Goal: Information Seeking & Learning: Learn about a topic

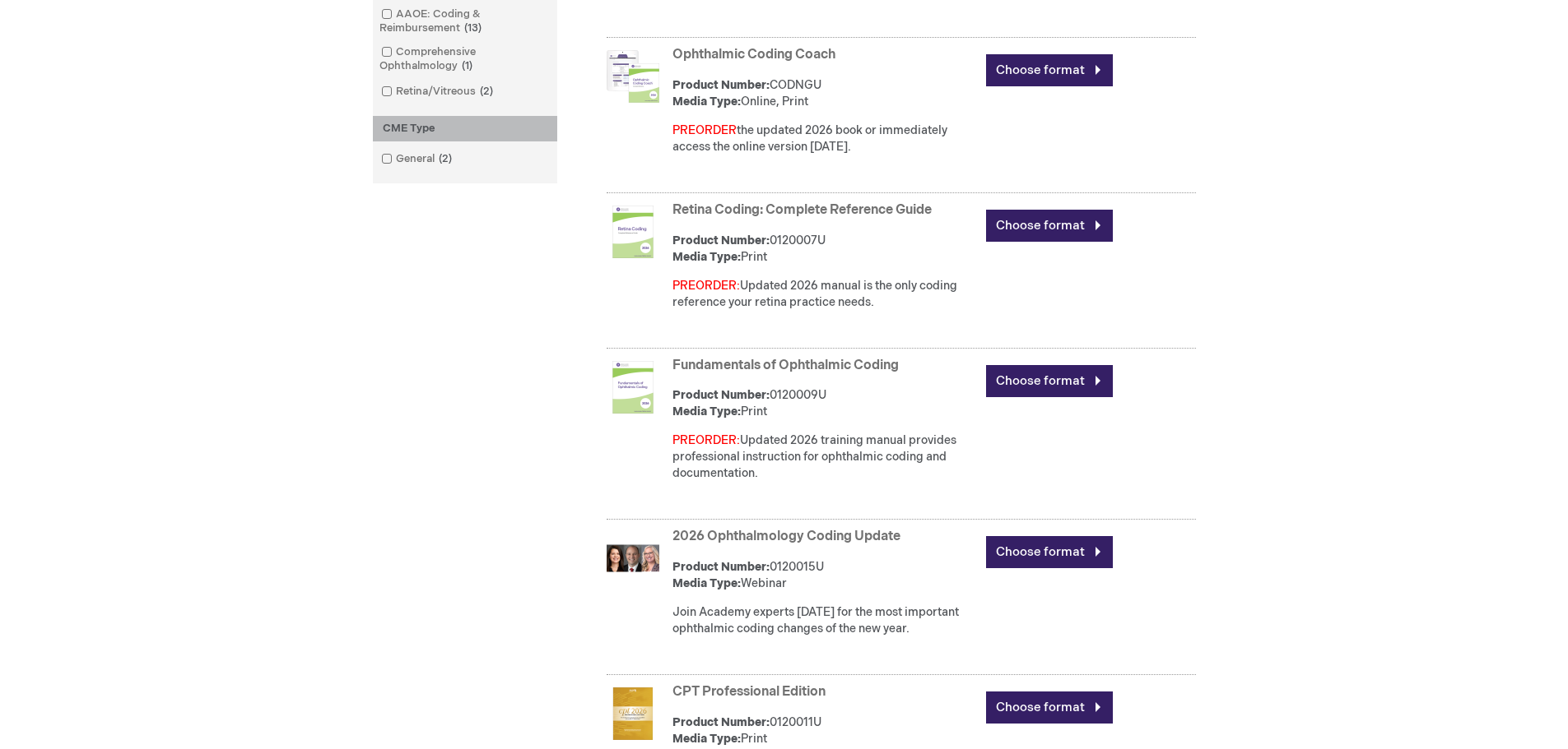
scroll to position [677, 0]
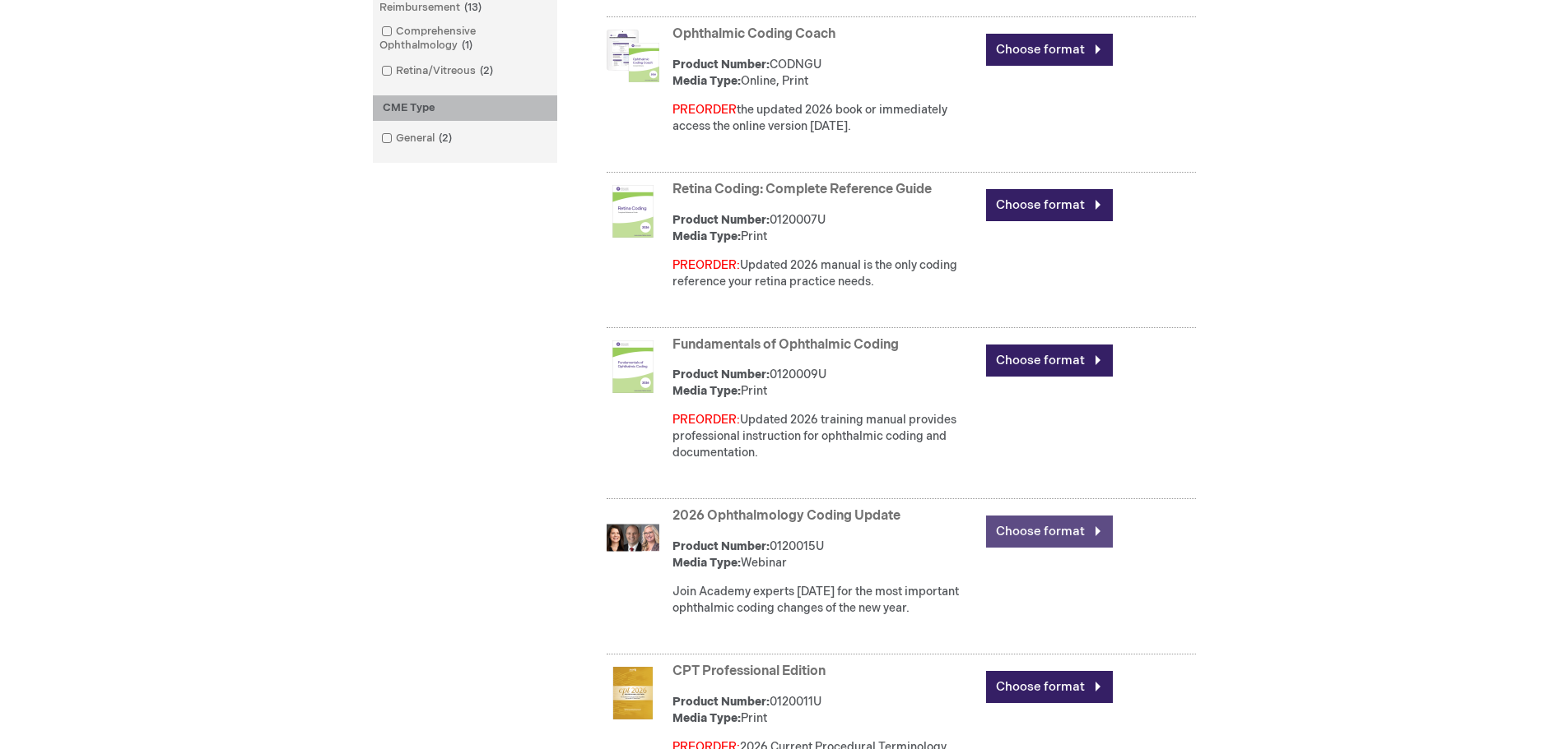
click at [1061, 524] on link "Choose format" at bounding box center [1049, 531] width 127 height 32
